Goal: Check status: Check status

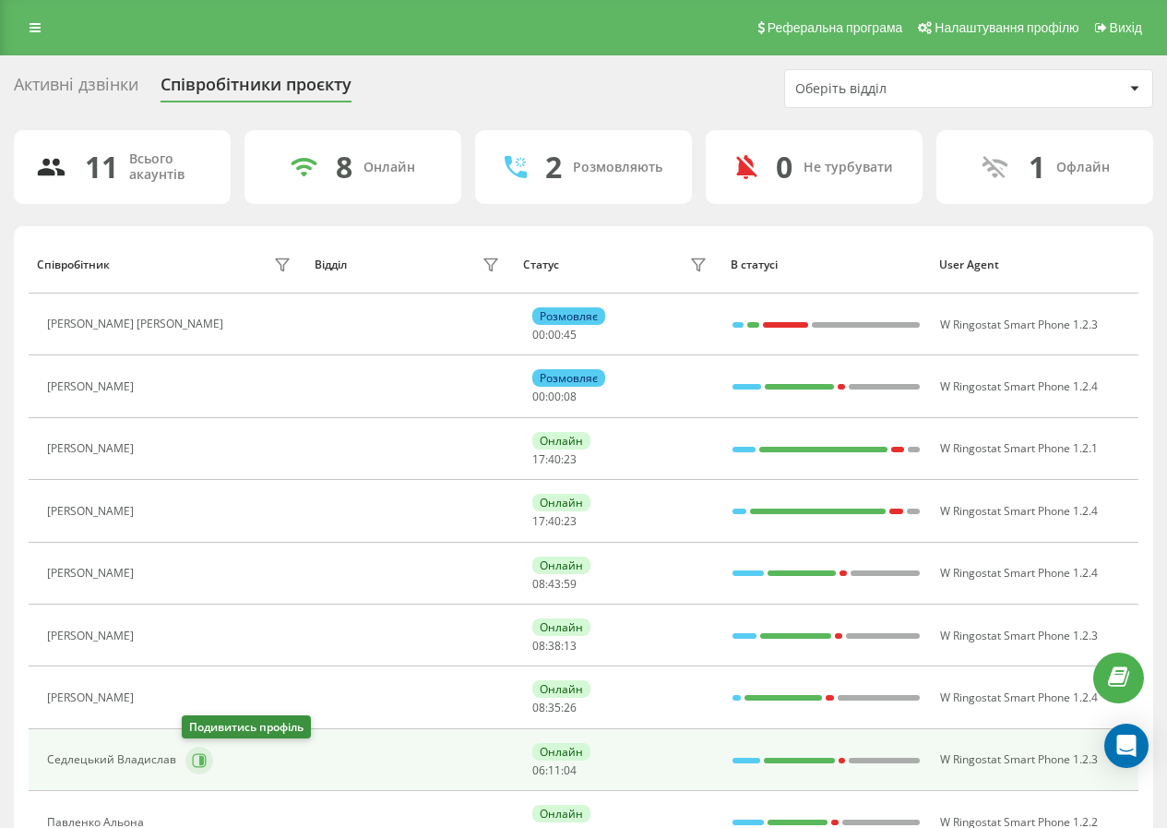
click at [199, 753] on icon at bounding box center [199, 760] width 15 height 15
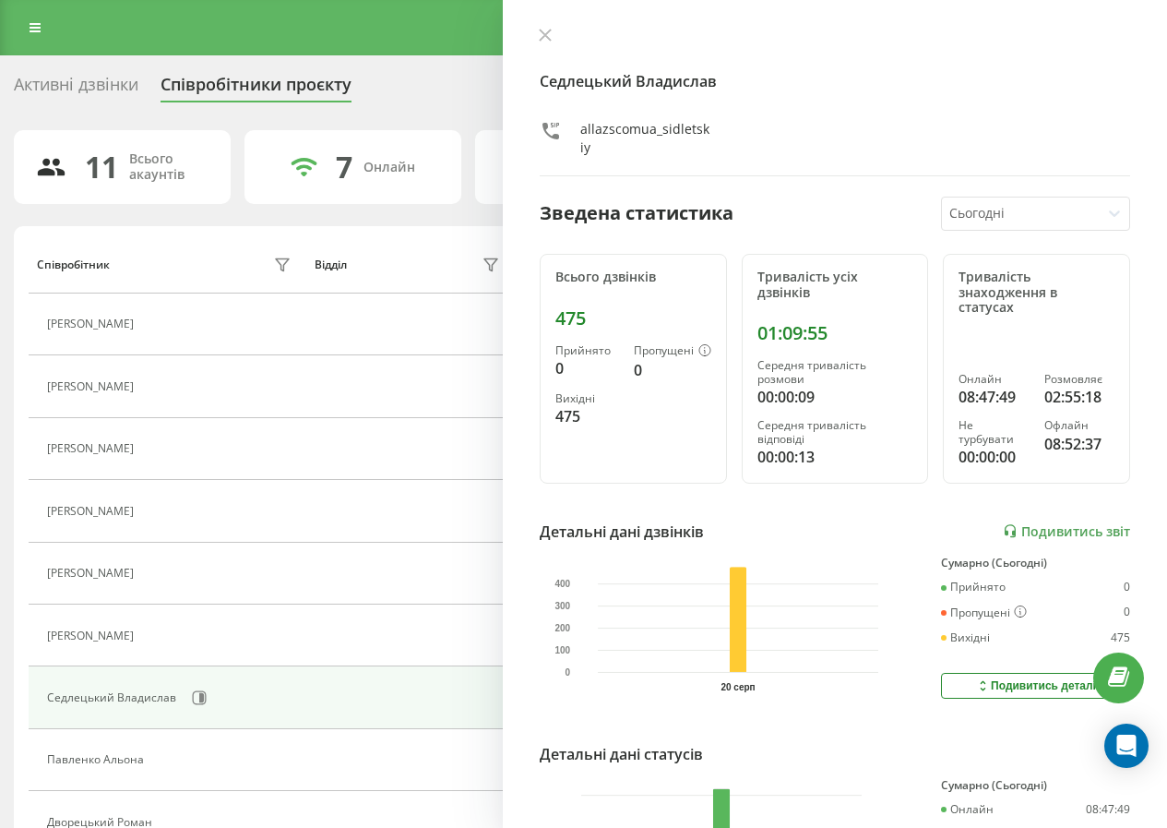
click at [561, 34] on div at bounding box center [835, 37] width 590 height 18
click at [550, 35] on icon at bounding box center [545, 35] width 13 height 13
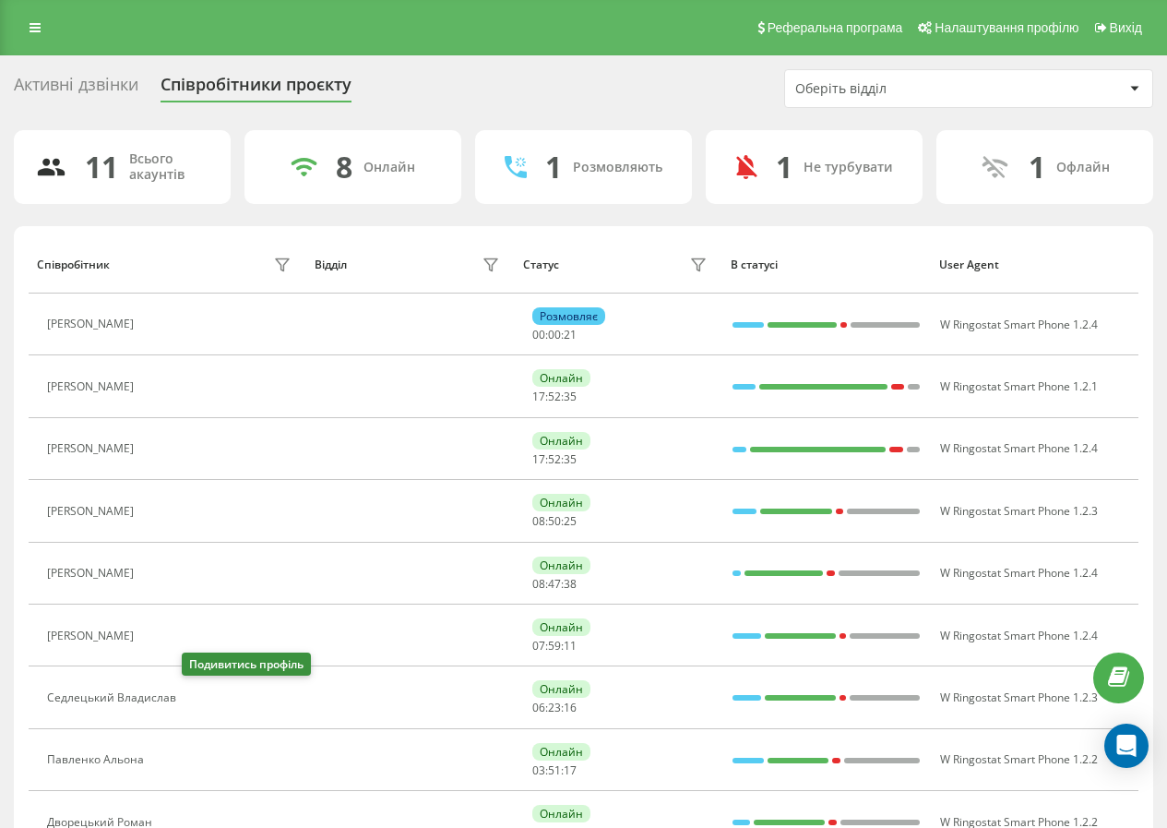
click at [197, 704] on icon at bounding box center [197, 698] width 14 height 14
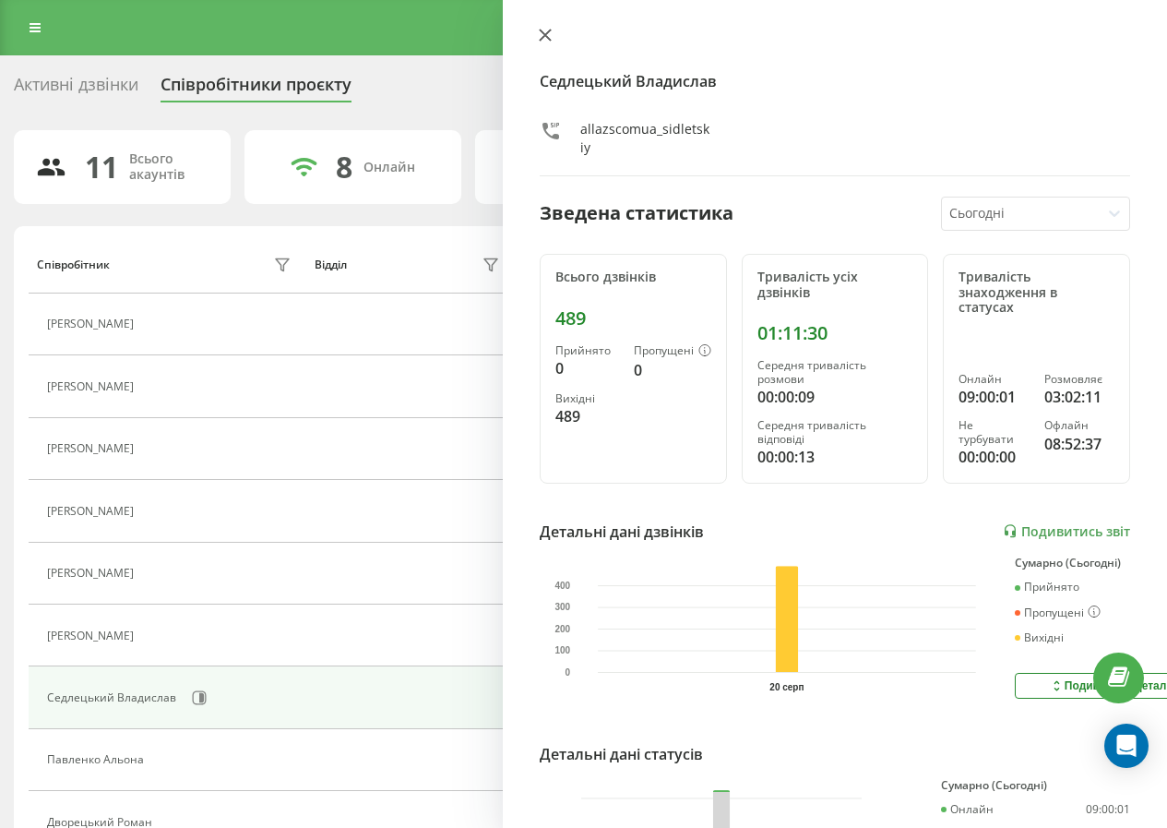
click at [554, 42] on button at bounding box center [545, 37] width 24 height 18
